Goal: Transaction & Acquisition: Purchase product/service

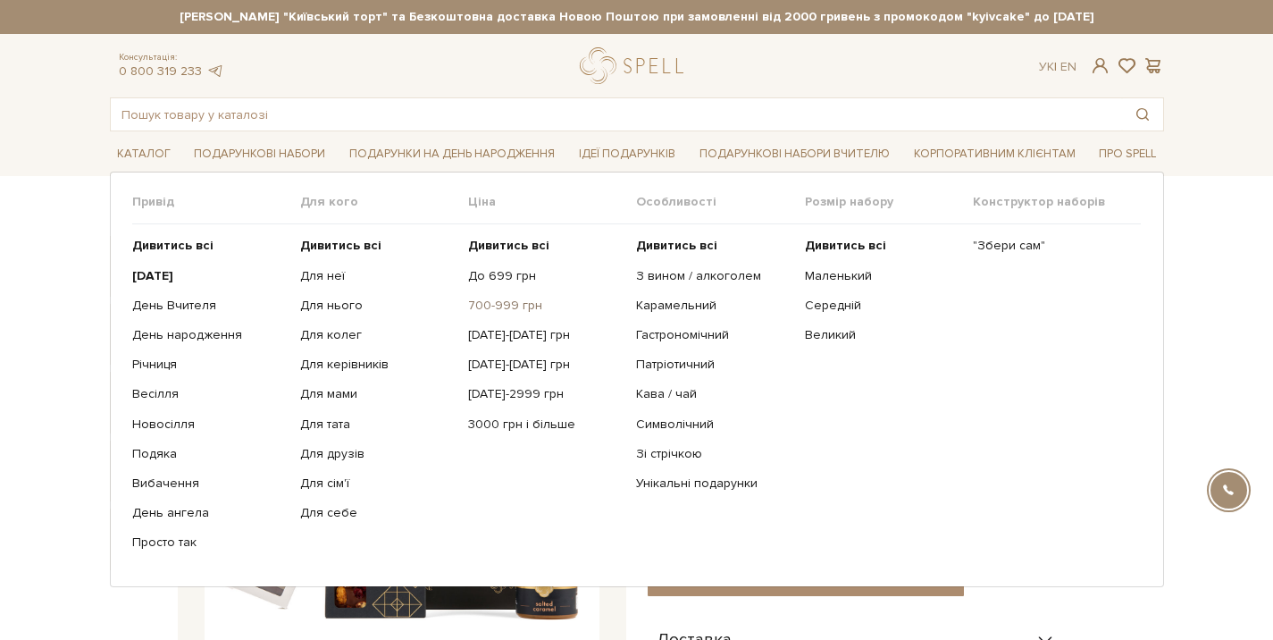
click at [495, 304] on link "700-999 грн" at bounding box center [545, 305] width 155 height 16
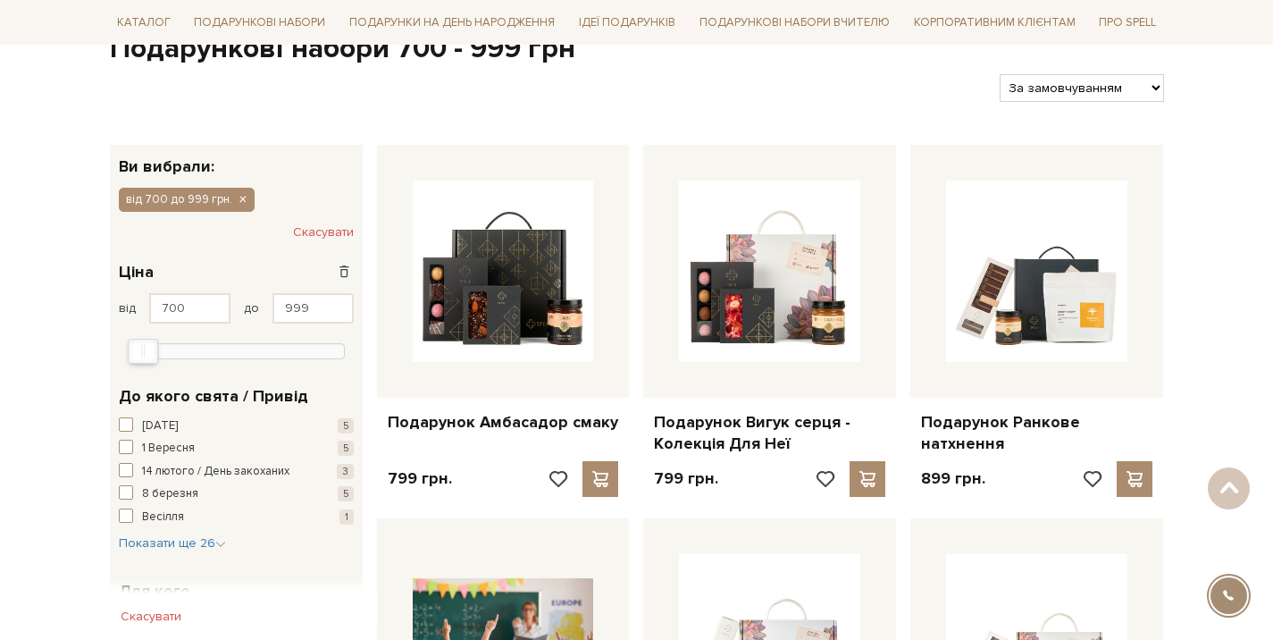
scroll to position [215, 0]
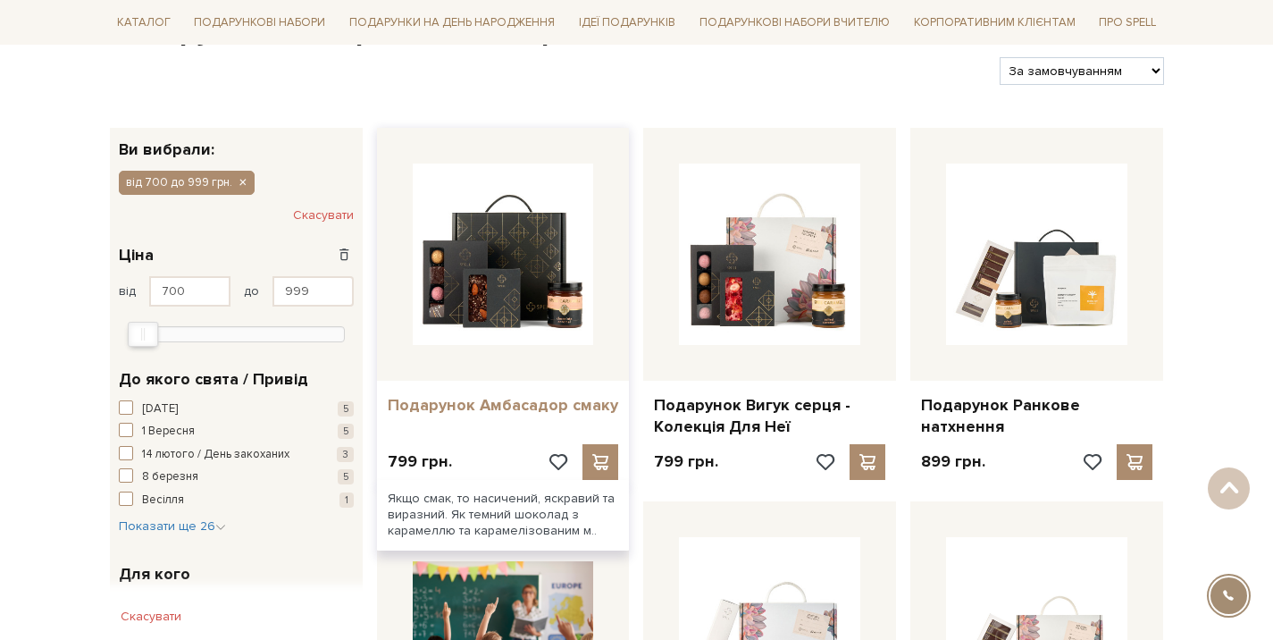
click at [494, 401] on link "Подарунок Амбасадор смаку" at bounding box center [503, 405] width 231 height 21
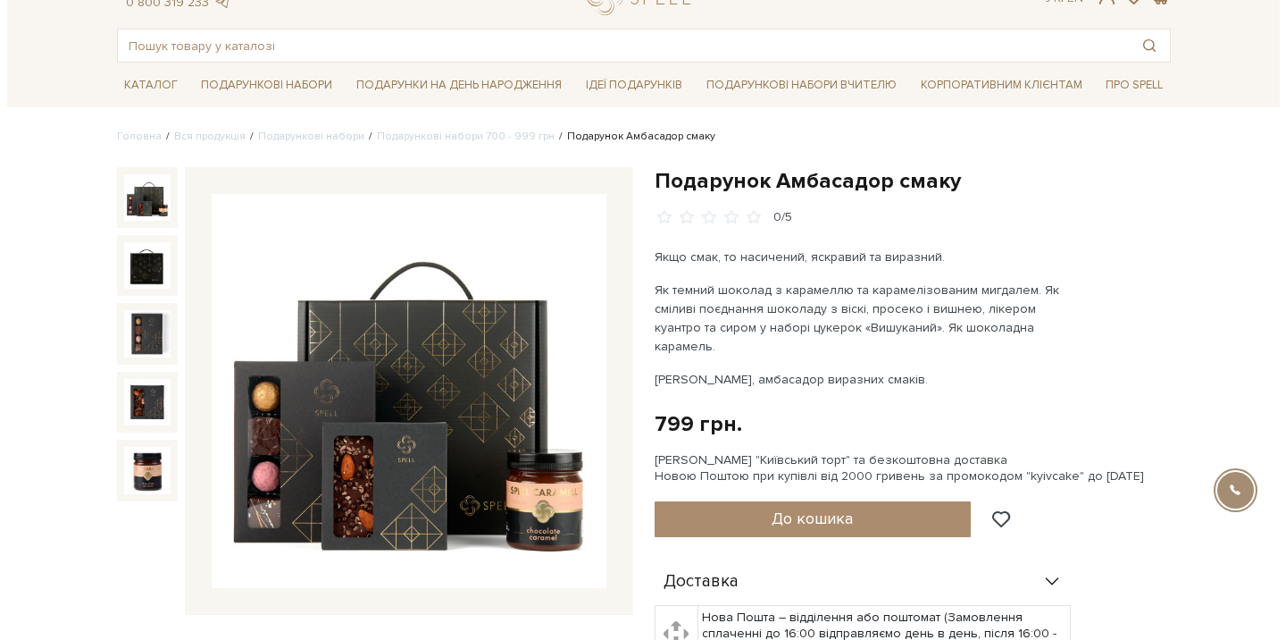
scroll to position [304, 0]
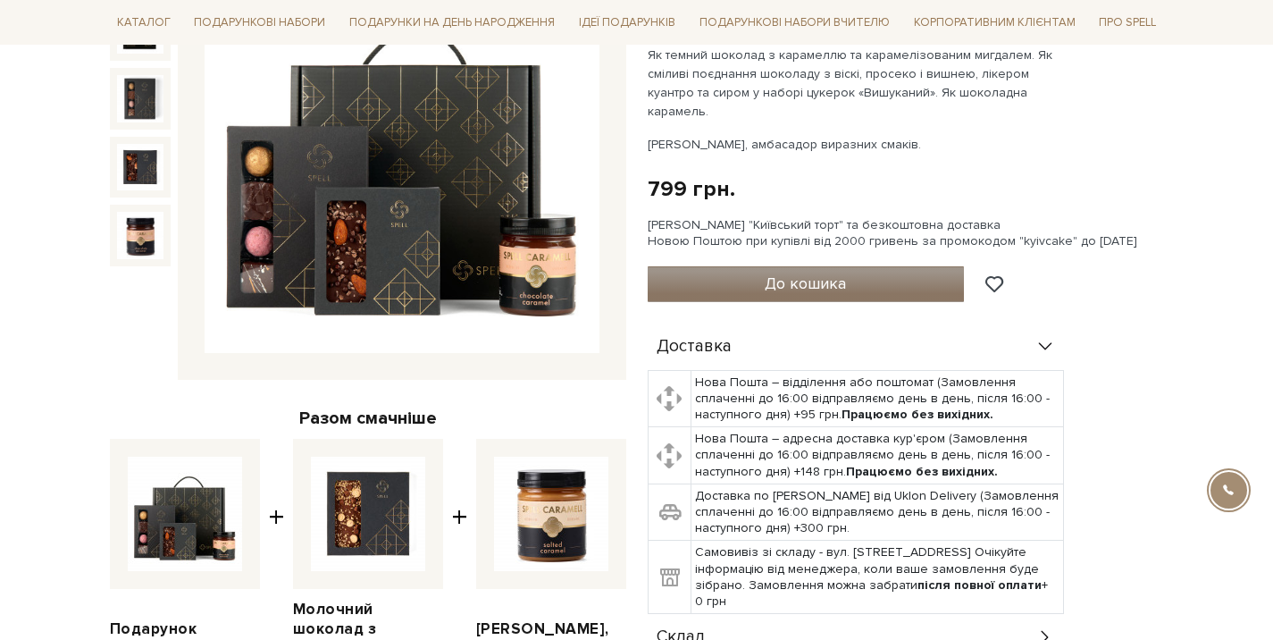
click at [828, 273] on span "До кошика" at bounding box center [805, 283] width 81 height 20
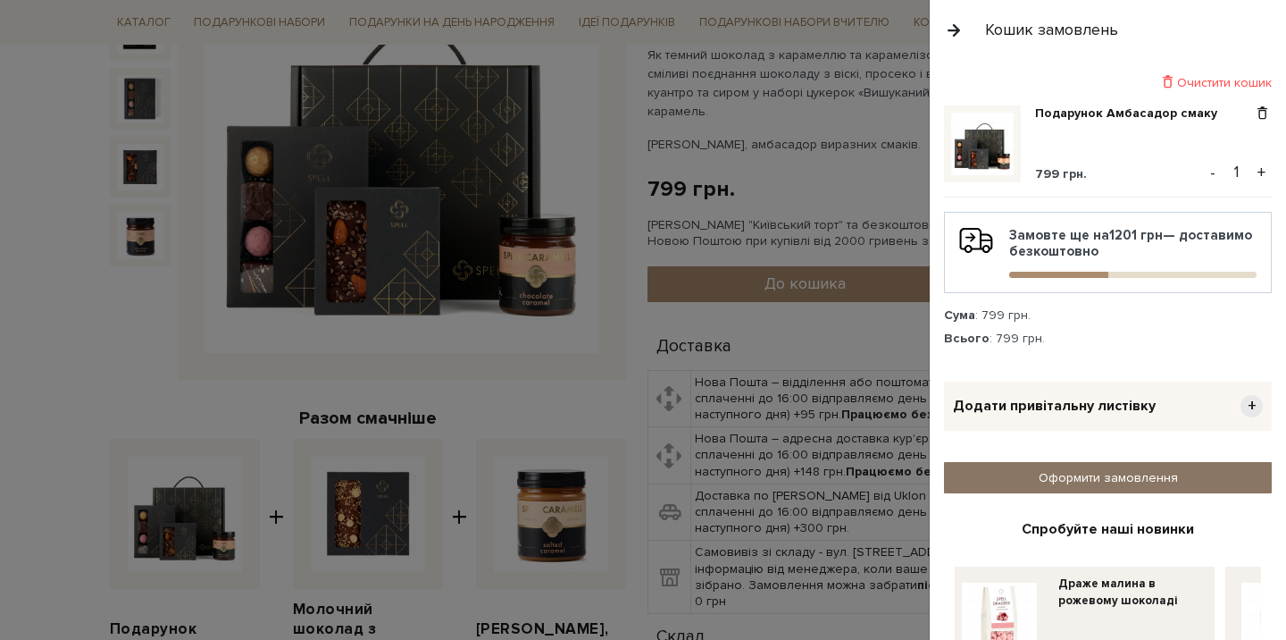
click at [1067, 467] on link "Оформити замовлення" at bounding box center [1108, 477] width 328 height 31
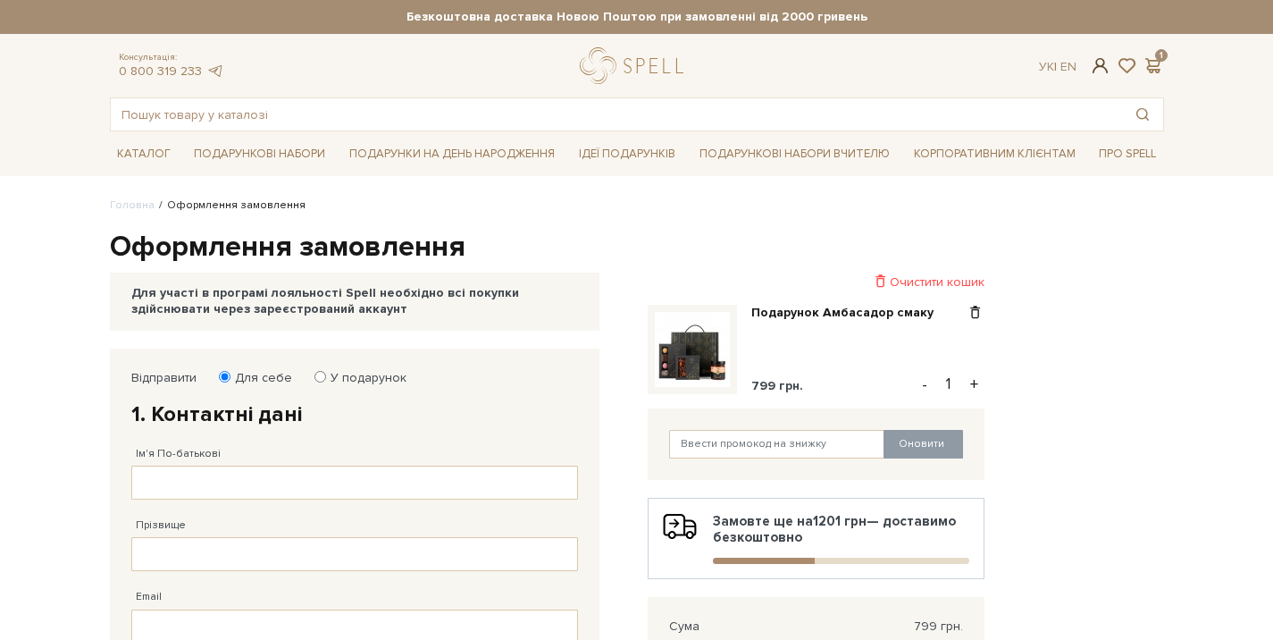
click at [1100, 66] on span at bounding box center [1099, 65] width 21 height 19
click at [0, 0] on div "Авторизація E-Mail Пароль Забули пароль? Увійти Зареєструватись Забули пароль? …" at bounding box center [0, 0] width 0 height 0
click at [1101, 66] on span at bounding box center [1099, 65] width 21 height 19
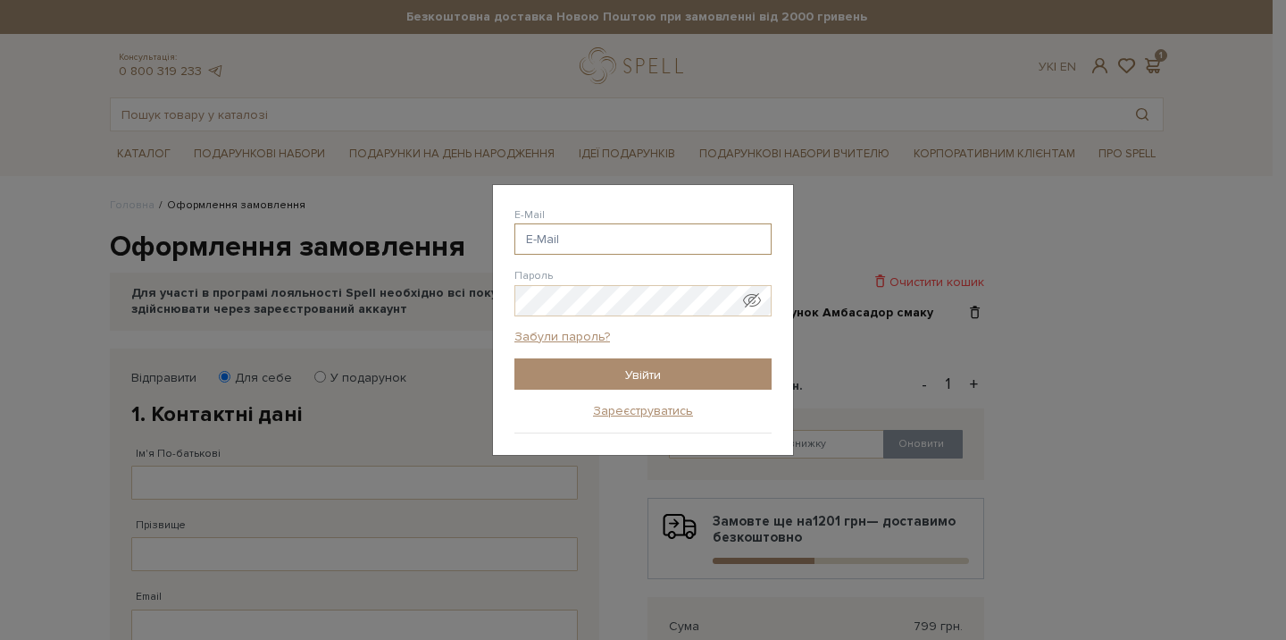
click at [660, 232] on input "E-Mail" at bounding box center [642, 238] width 257 height 31
paste input "tetiana.yatsenko@wizer-training.com"
type input "tetiana.yatsenko@wizer-training.com"
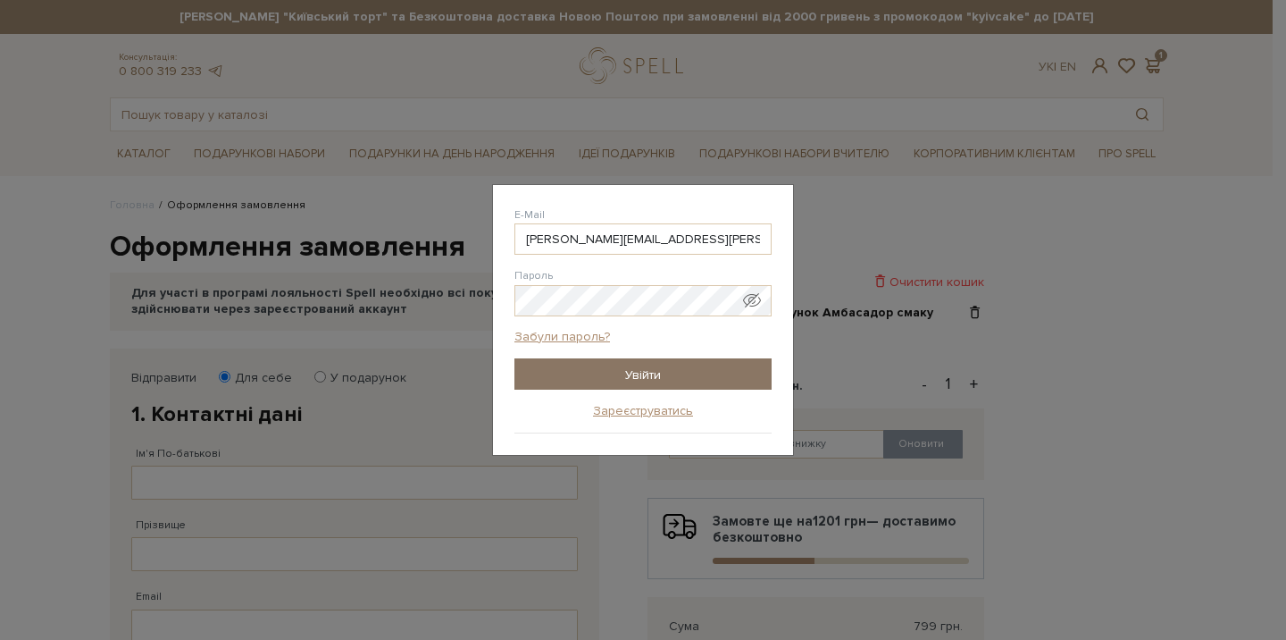
click at [612, 372] on input "Увійти" at bounding box center [642, 373] width 257 height 31
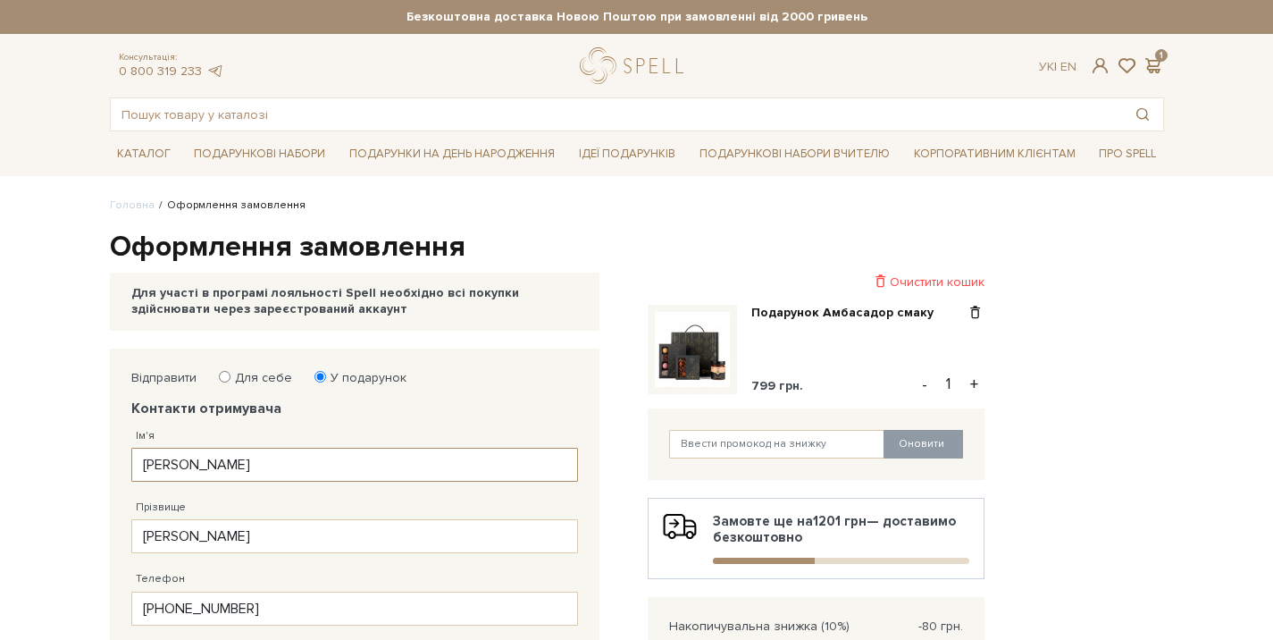
drag, startPoint x: 229, startPoint y: 461, endPoint x: 101, endPoint y: 453, distance: 128.0
paste input "[PERSON_NAME]"
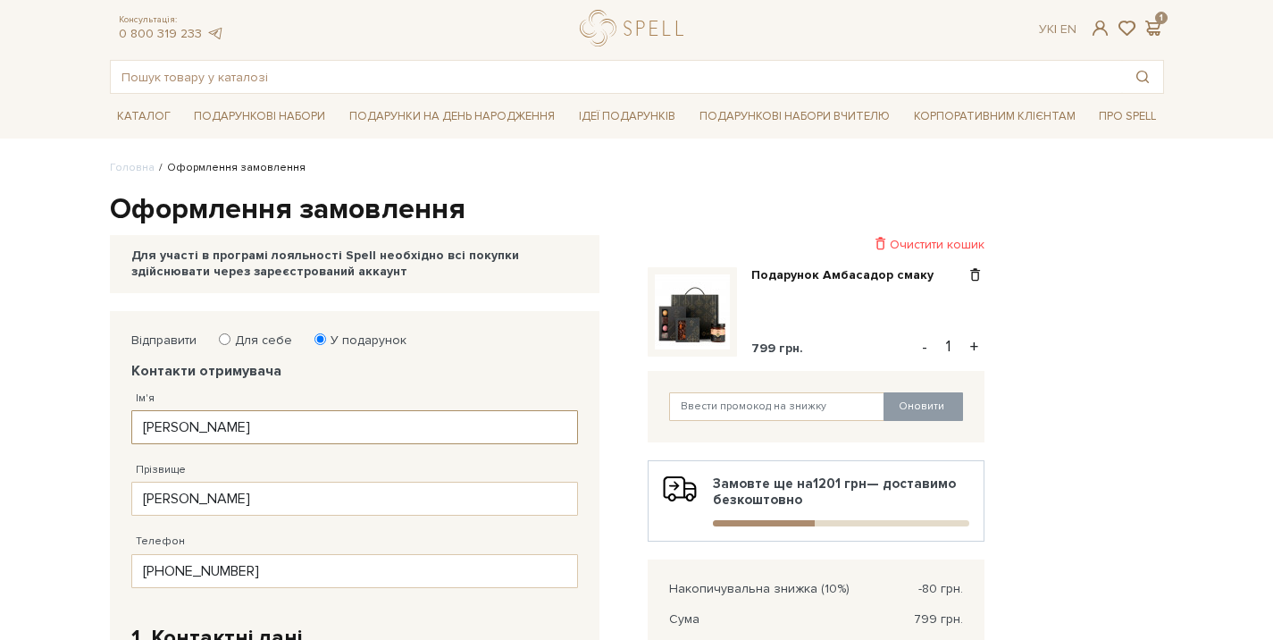
scroll to position [119, 0]
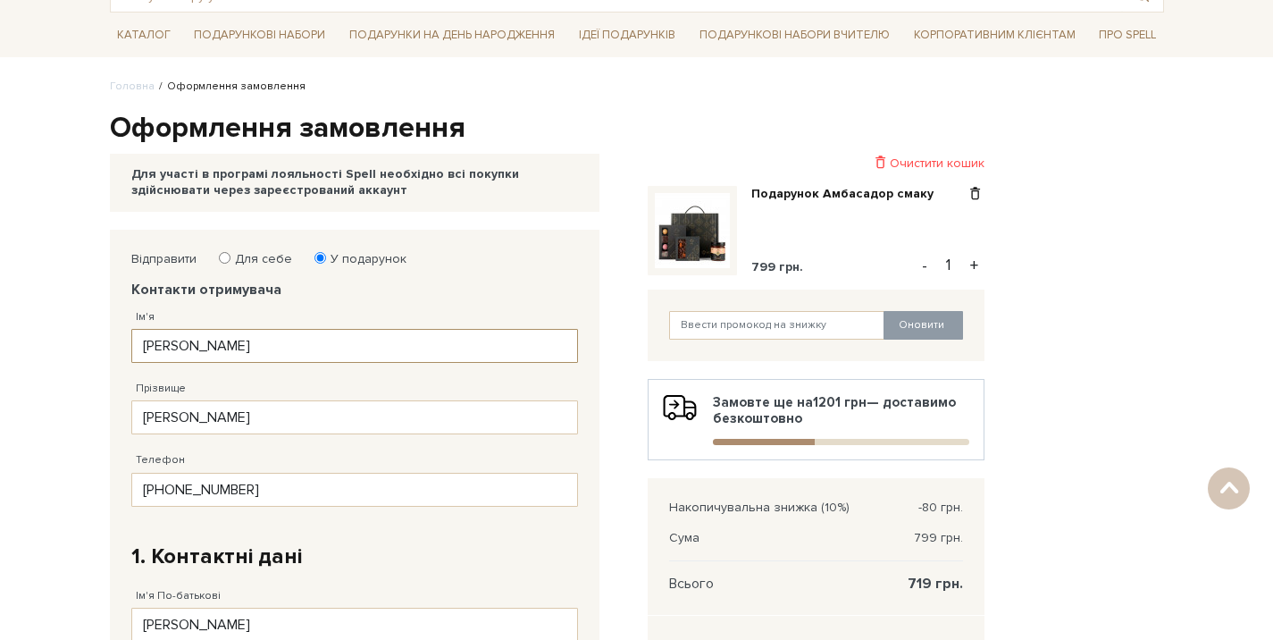
click at [143, 350] on input "[PERSON_NAME]" at bounding box center [354, 346] width 447 height 34
type input "[PERSON_NAME]"
drag, startPoint x: 180, startPoint y: 415, endPoint x: 116, endPoint y: 415, distance: 64.3
click at [116, 415] on div "Відправити Для себе У подарунок Контакти отримувача Ім'я [PERSON_NAME] Заповніт…" at bounding box center [354, 613] width 489 height 767
type input "[PERSON_NAME]"
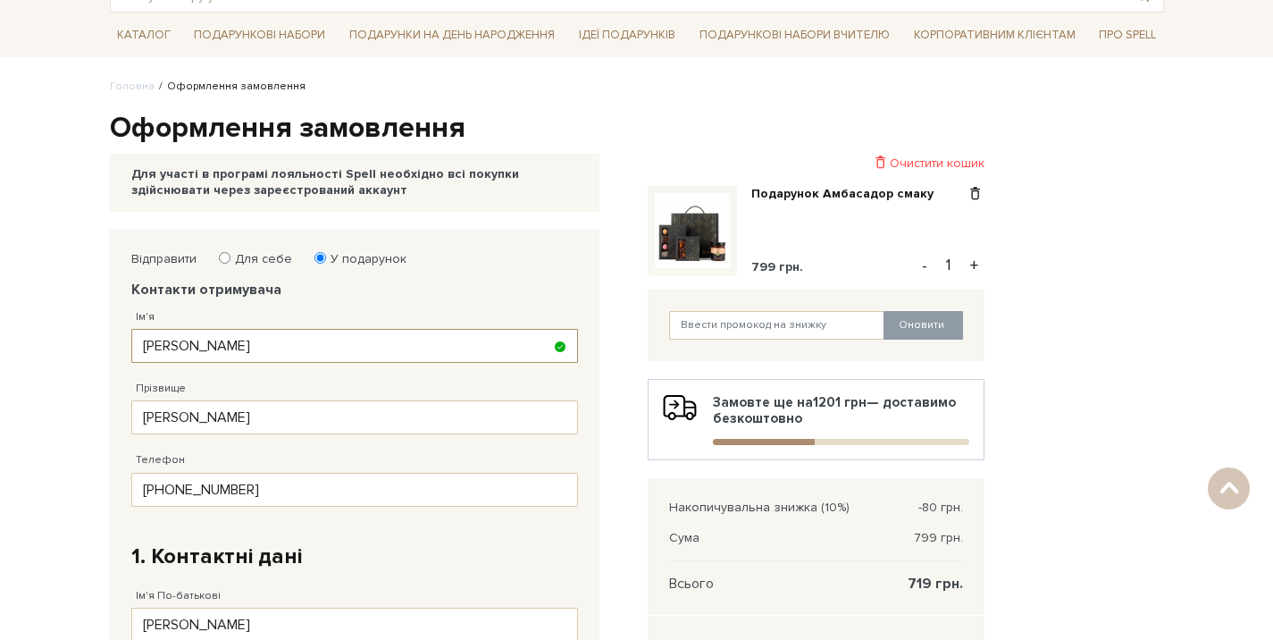
click at [286, 348] on input "[PERSON_NAME]" at bounding box center [354, 346] width 447 height 34
type input "Дмитро"
drag, startPoint x: 277, startPoint y: 489, endPoint x: 114, endPoint y: 490, distance: 162.6
click at [114, 490] on div "Відправити Для себе У подарунок Контакти отримувача Ім'я Дмитро Заповніть поле!…" at bounding box center [354, 613] width 489 height 767
drag, startPoint x: 297, startPoint y: 489, endPoint x: 190, endPoint y: 489, distance: 106.3
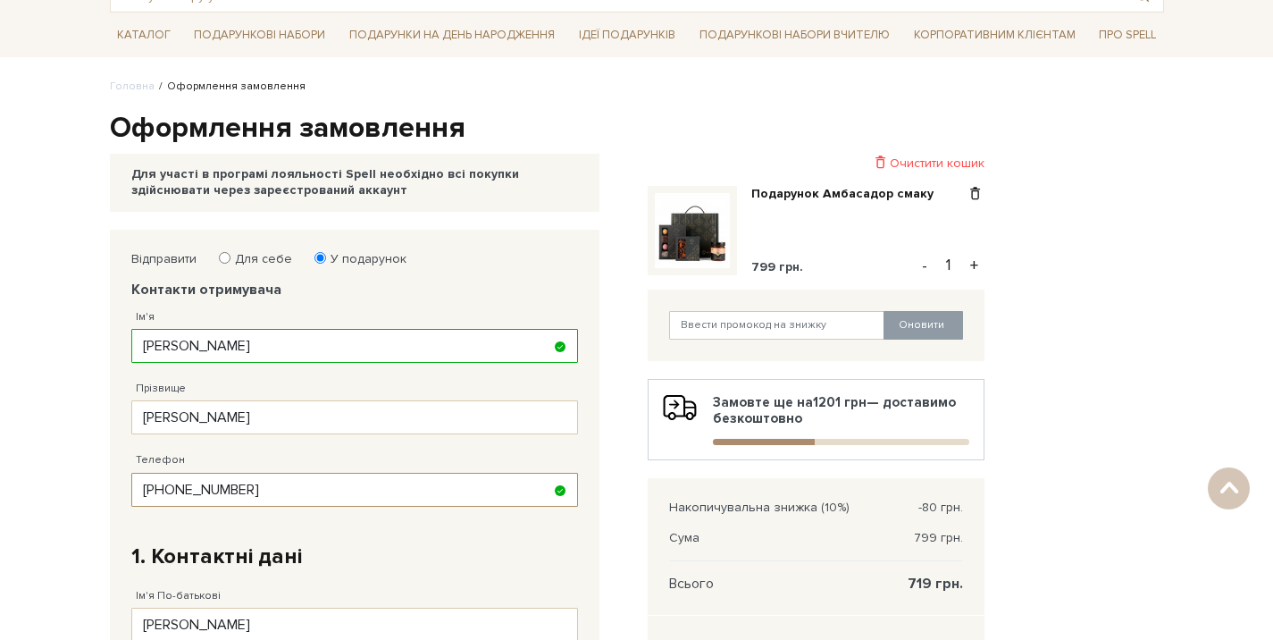
click at [190, 489] on input "38 (063) 771 69 91" at bounding box center [354, 490] width 447 height 34
type input "38 (066) 771 79 93"
click at [617, 557] on div "Відправити Для себе У подарунок Контакти отримувача Ім'я Дмитро Заповніть поле!…" at bounding box center [368, 649] width 516 height 839
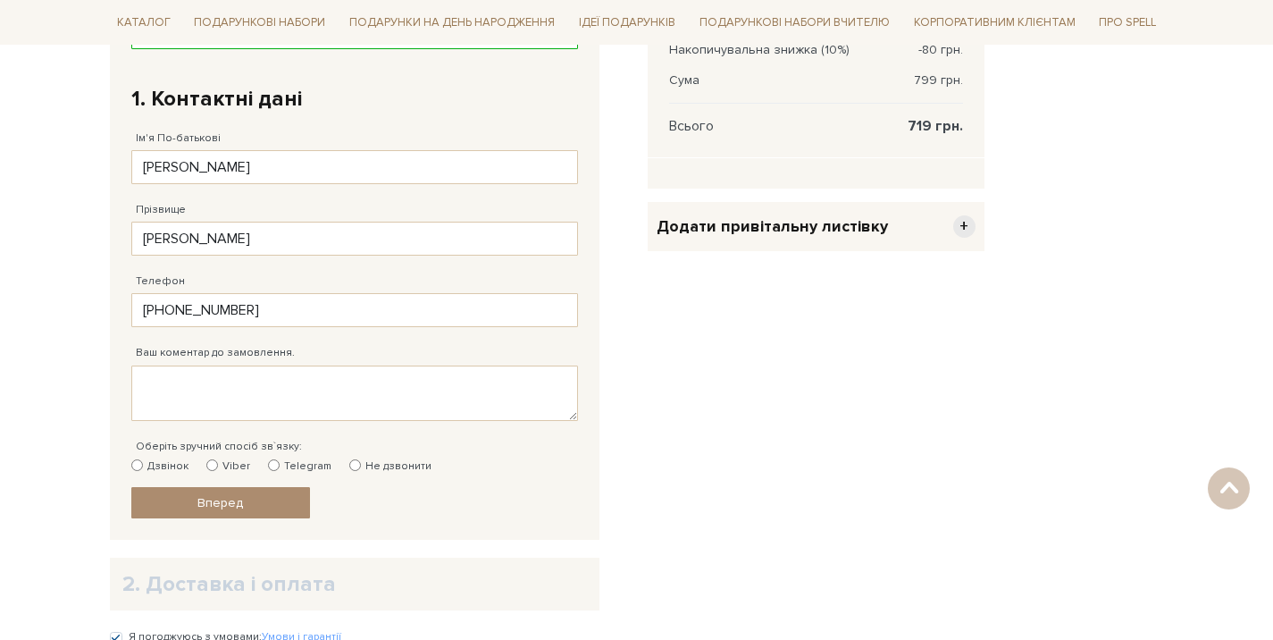
scroll to position [593, 0]
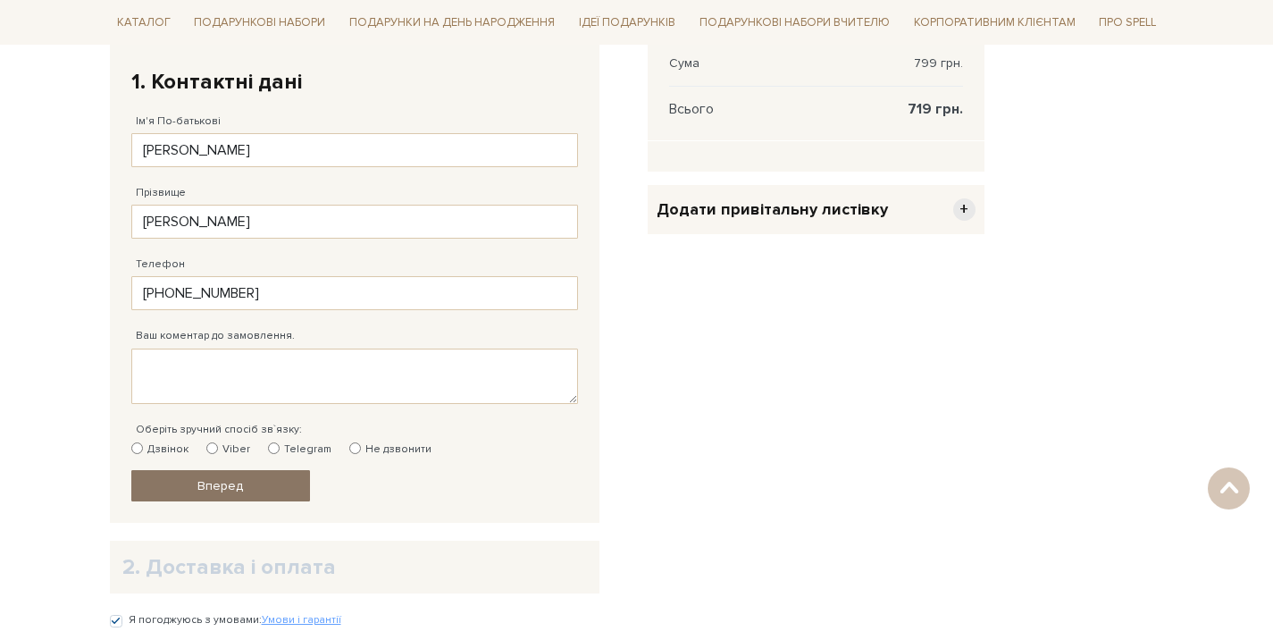
click at [264, 490] on link "Вперед" at bounding box center [220, 485] width 179 height 31
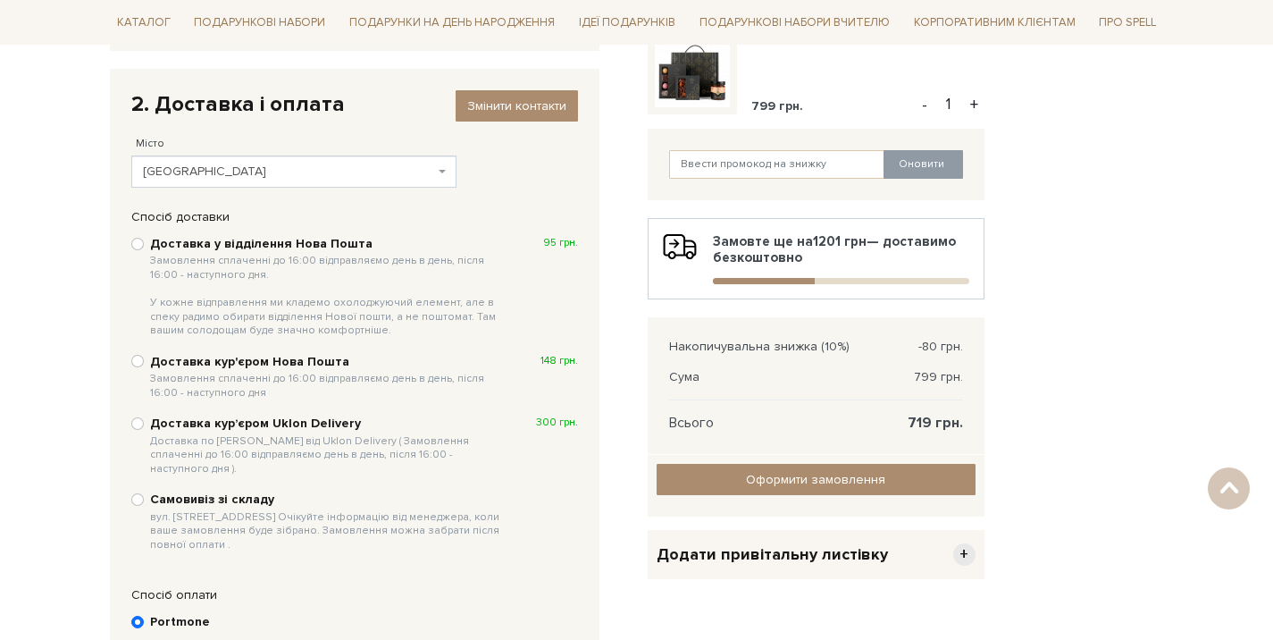
scroll to position [88, 0]
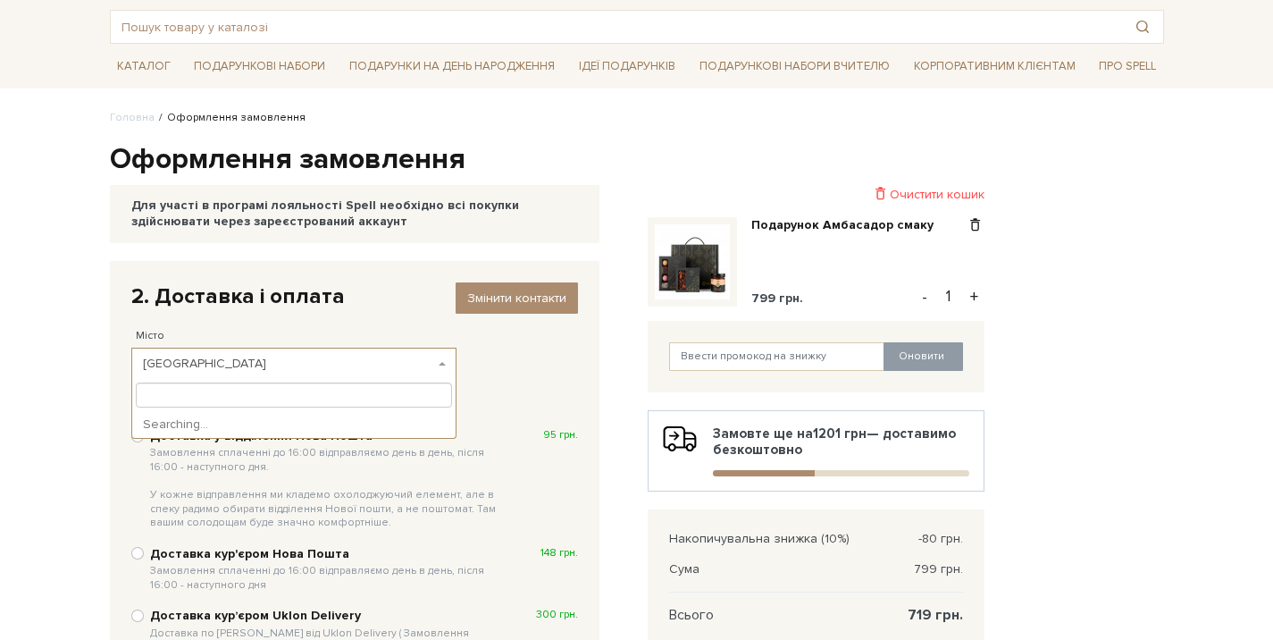
click at [396, 366] on span "Київ" at bounding box center [289, 364] width 292 height 18
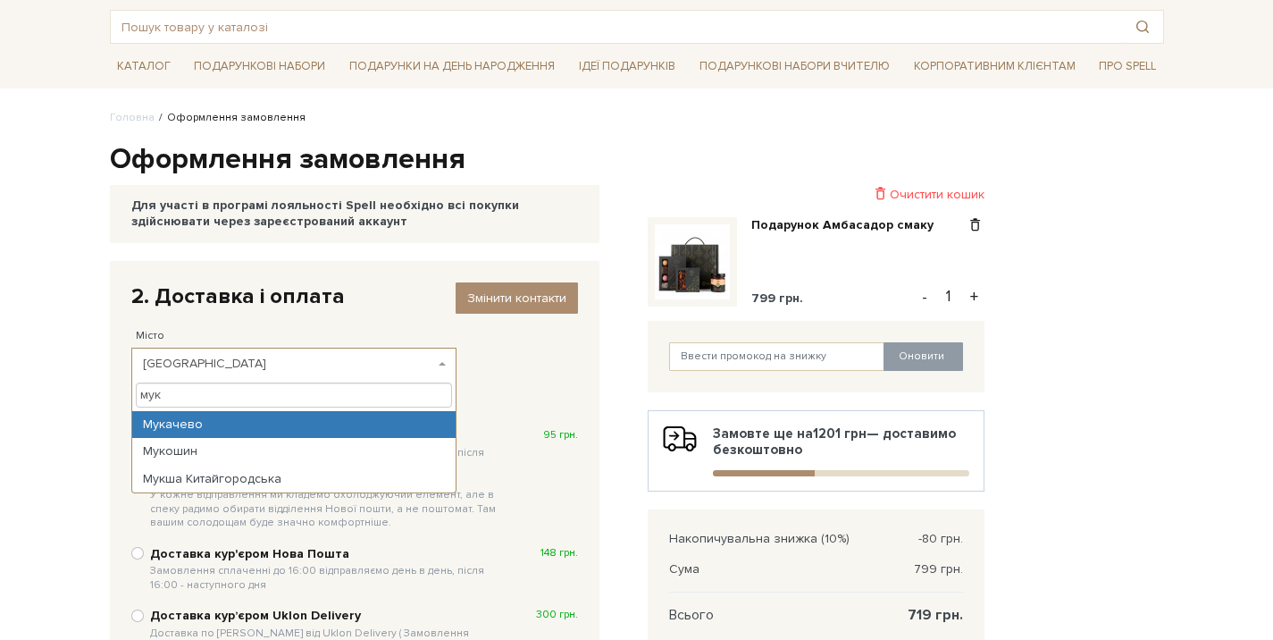
type input "мук"
select select "Мукачево"
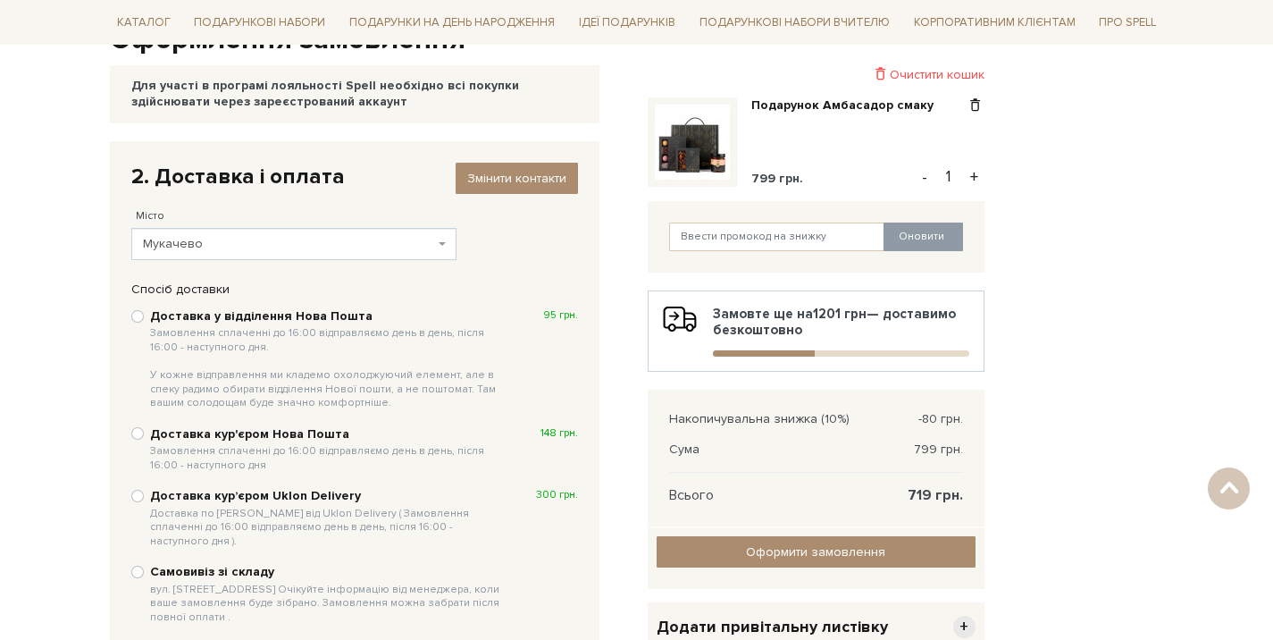
scroll to position [304, 0]
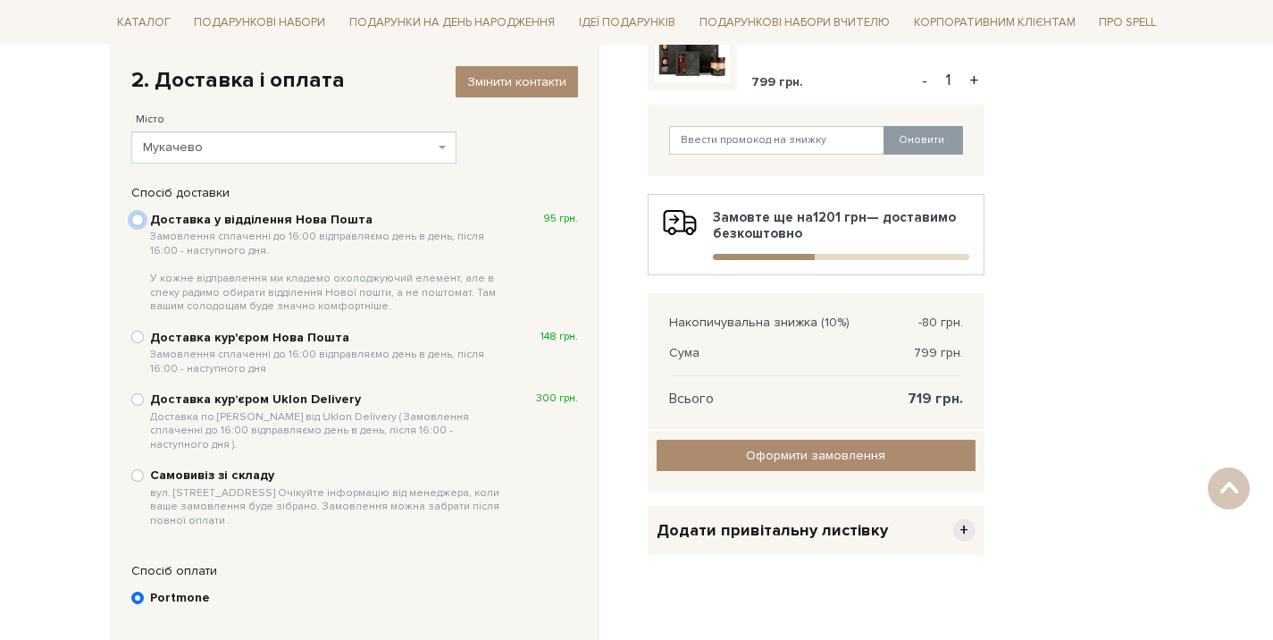
click at [138, 219] on input "Доставка у відділення Нова Пошта Замовлення сплаченні до 16:00 відправляємо ден…" at bounding box center [137, 219] width 13 height 13
radio input "true"
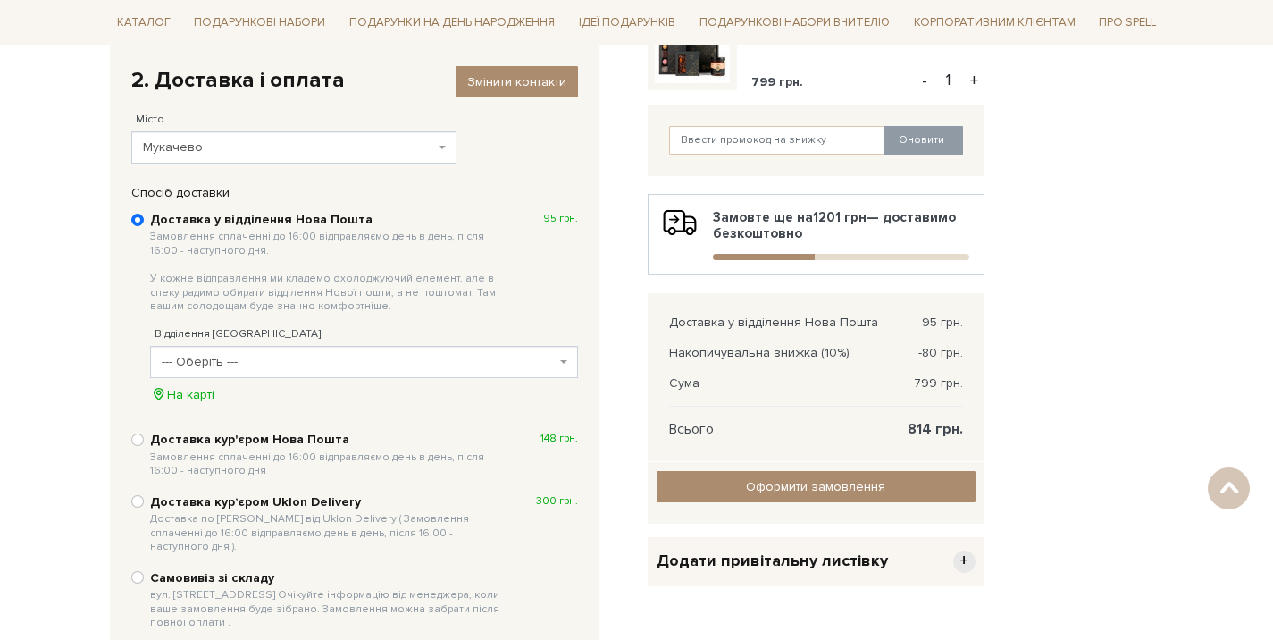
click at [360, 368] on span "--- Оберіть ---" at bounding box center [359, 362] width 394 height 18
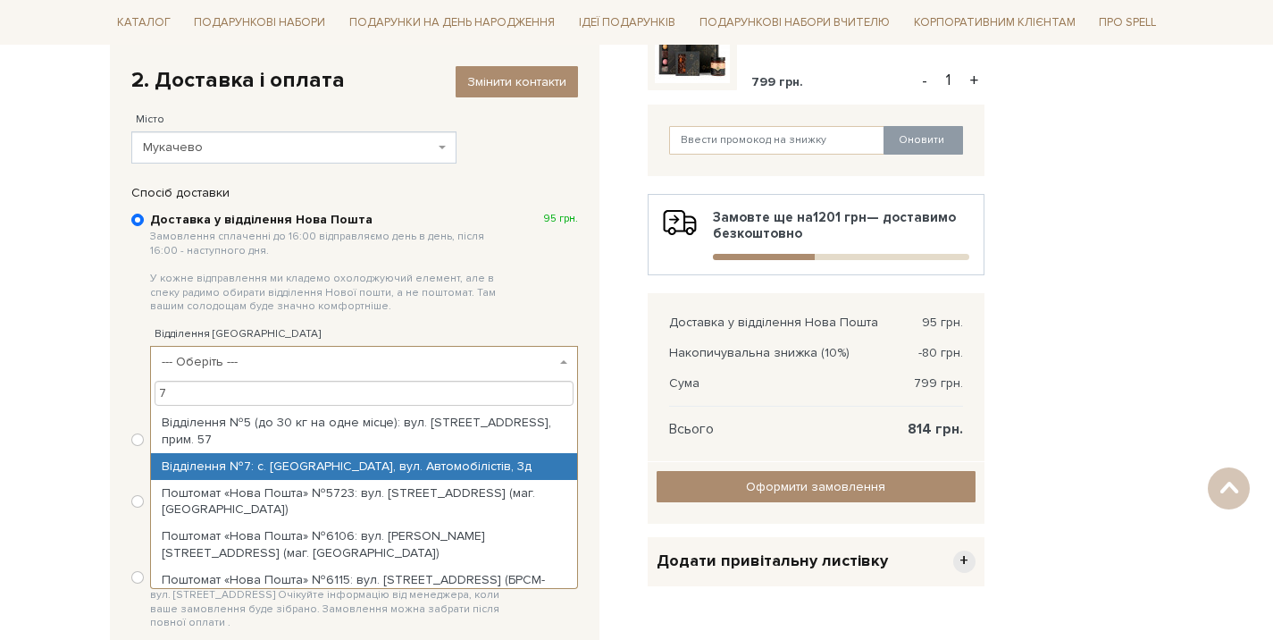
type input "7"
select select "Відділення №7: с. Клячаново, вул. Автомобілістів, 3д"
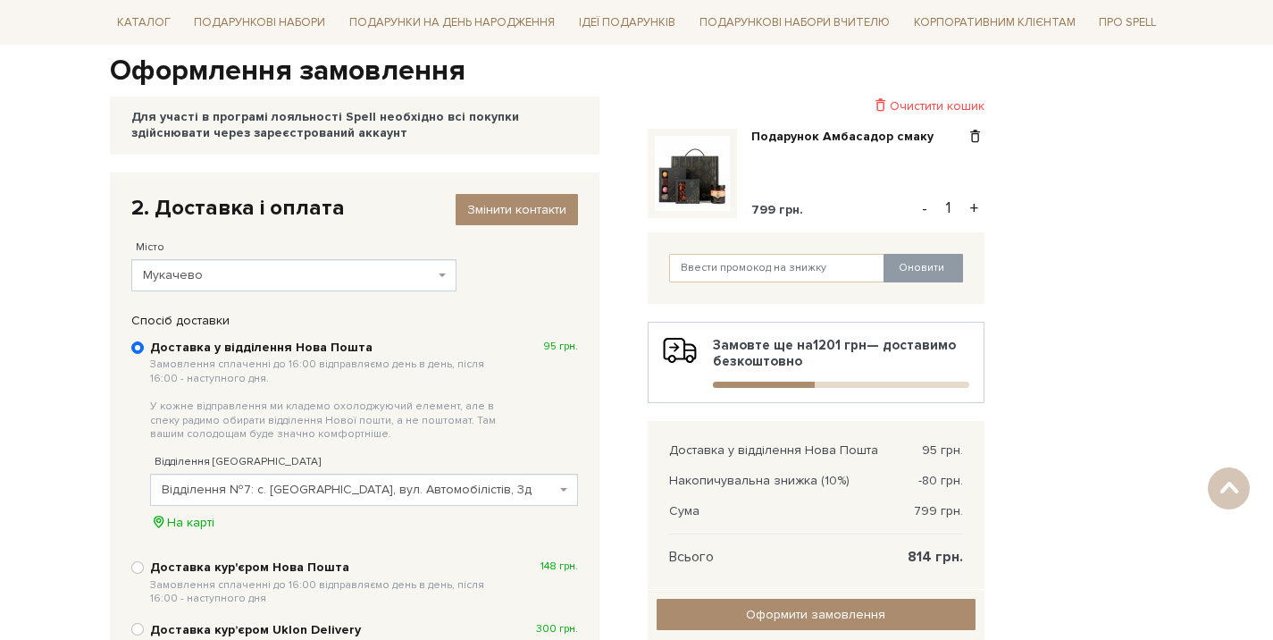
scroll to position [305, 0]
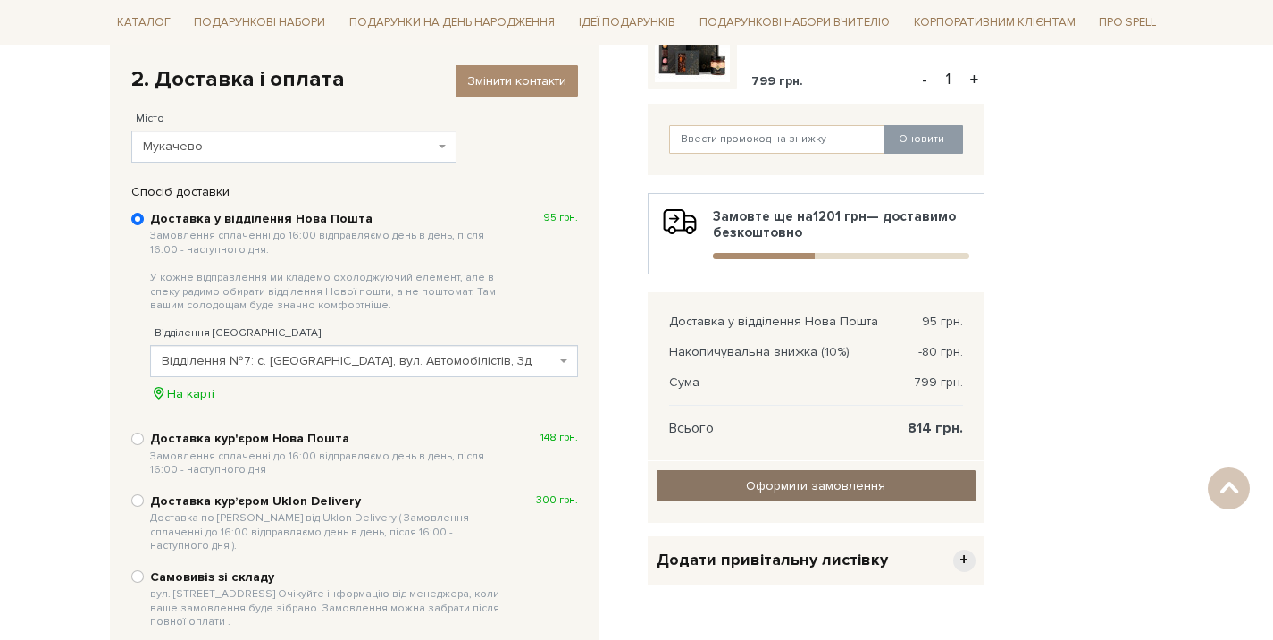
click at [790, 487] on input "Оформити замовлення" at bounding box center [816, 485] width 319 height 31
